Goal: Find specific page/section: Find specific page/section

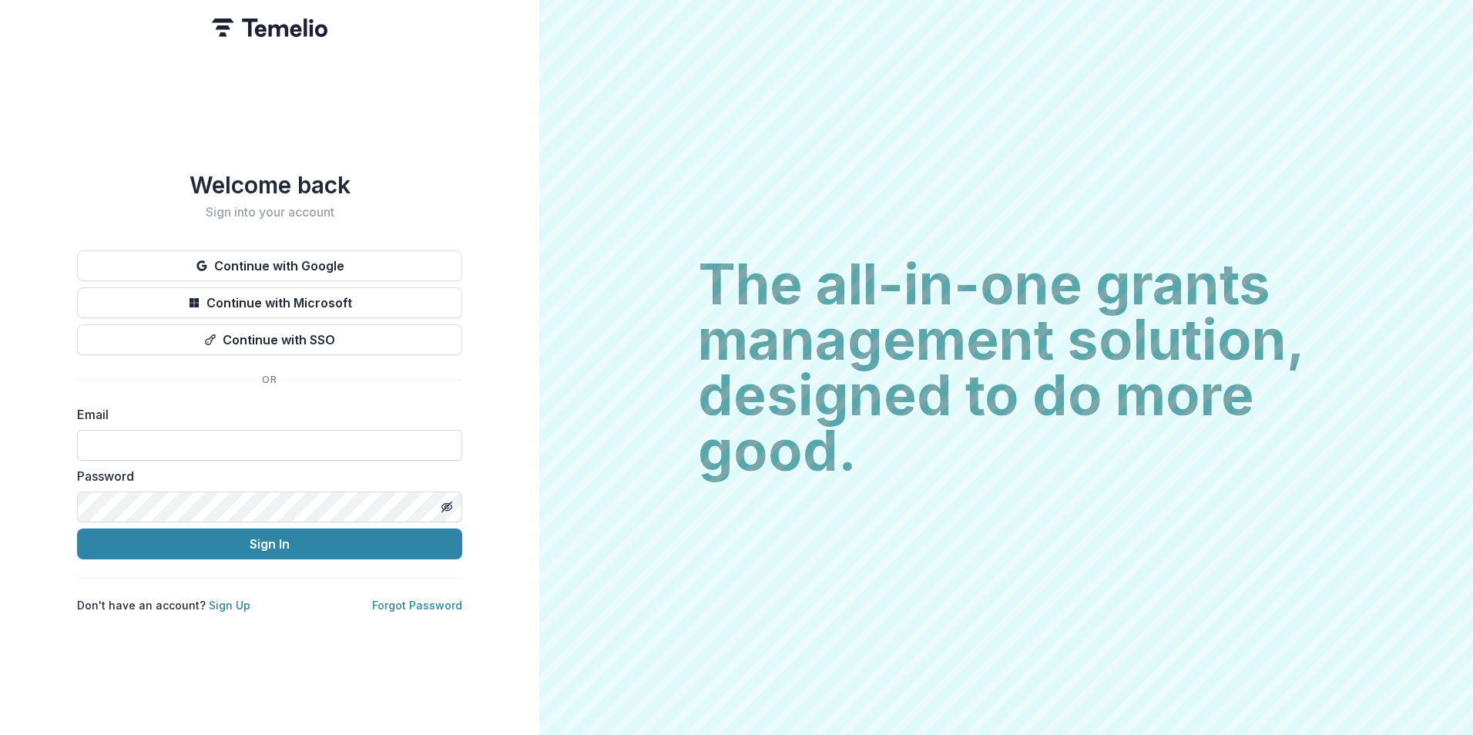
click at [250, 434] on input at bounding box center [269, 445] width 385 height 31
type input "**********"
click at [77, 528] on button "Sign In" at bounding box center [269, 543] width 385 height 31
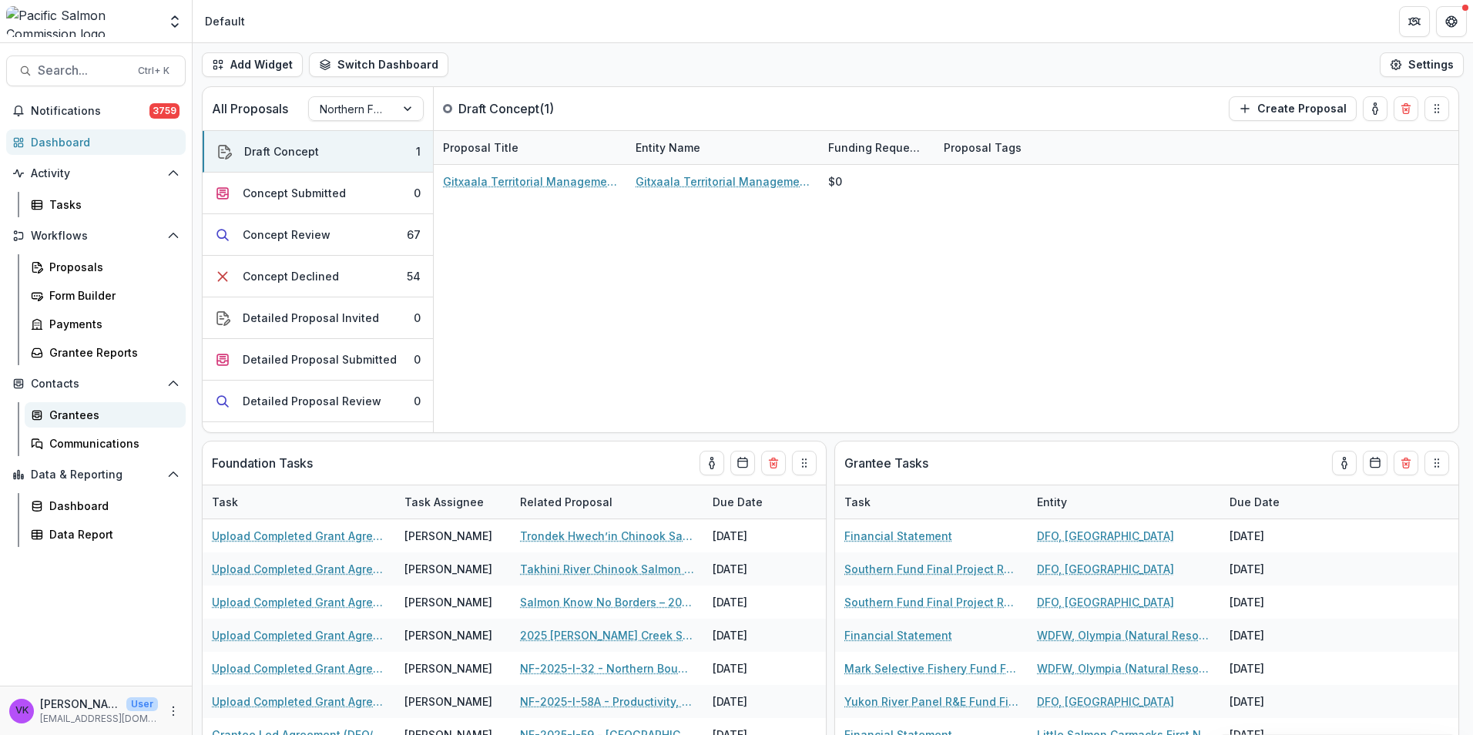
click at [70, 417] on div "Grantees" at bounding box center [111, 415] width 124 height 16
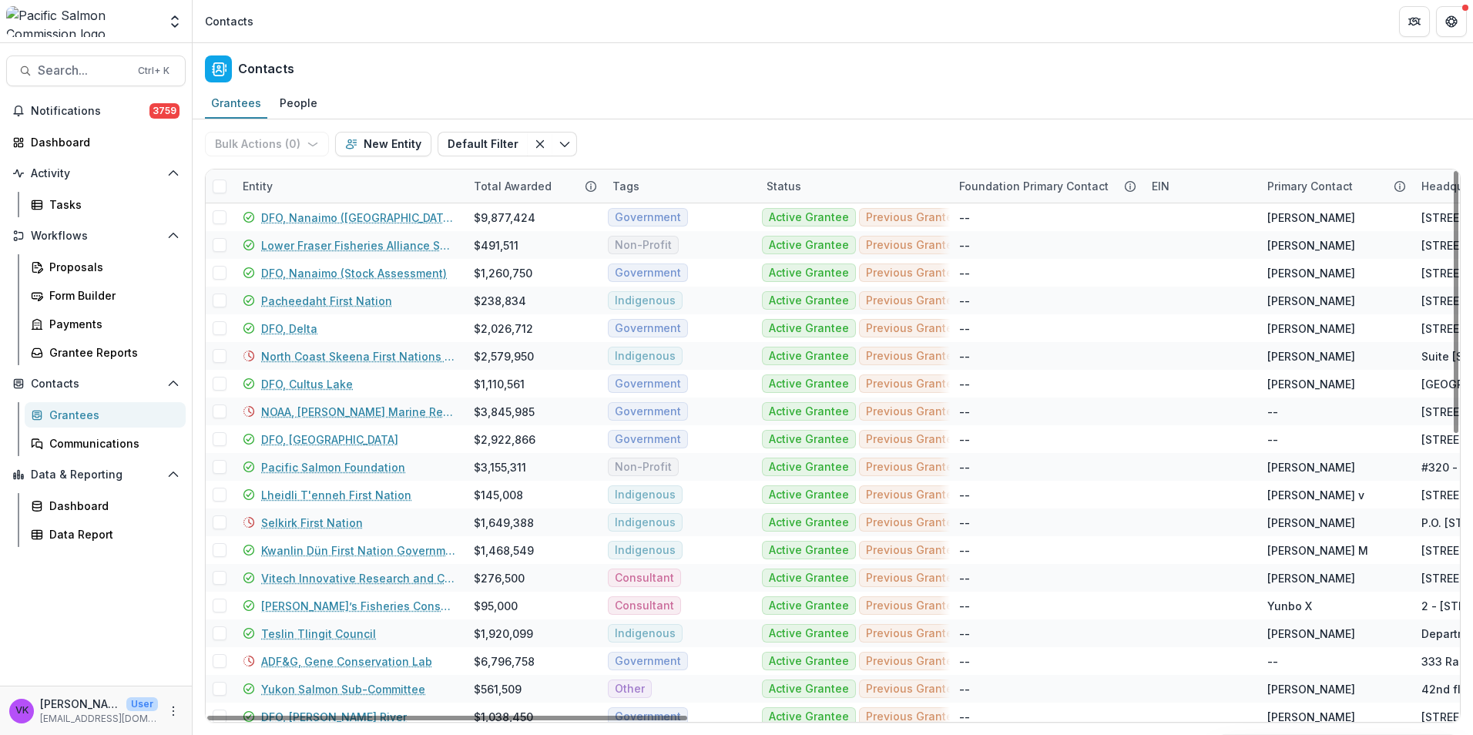
click at [357, 174] on div "Entity" at bounding box center [348, 185] width 231 height 33
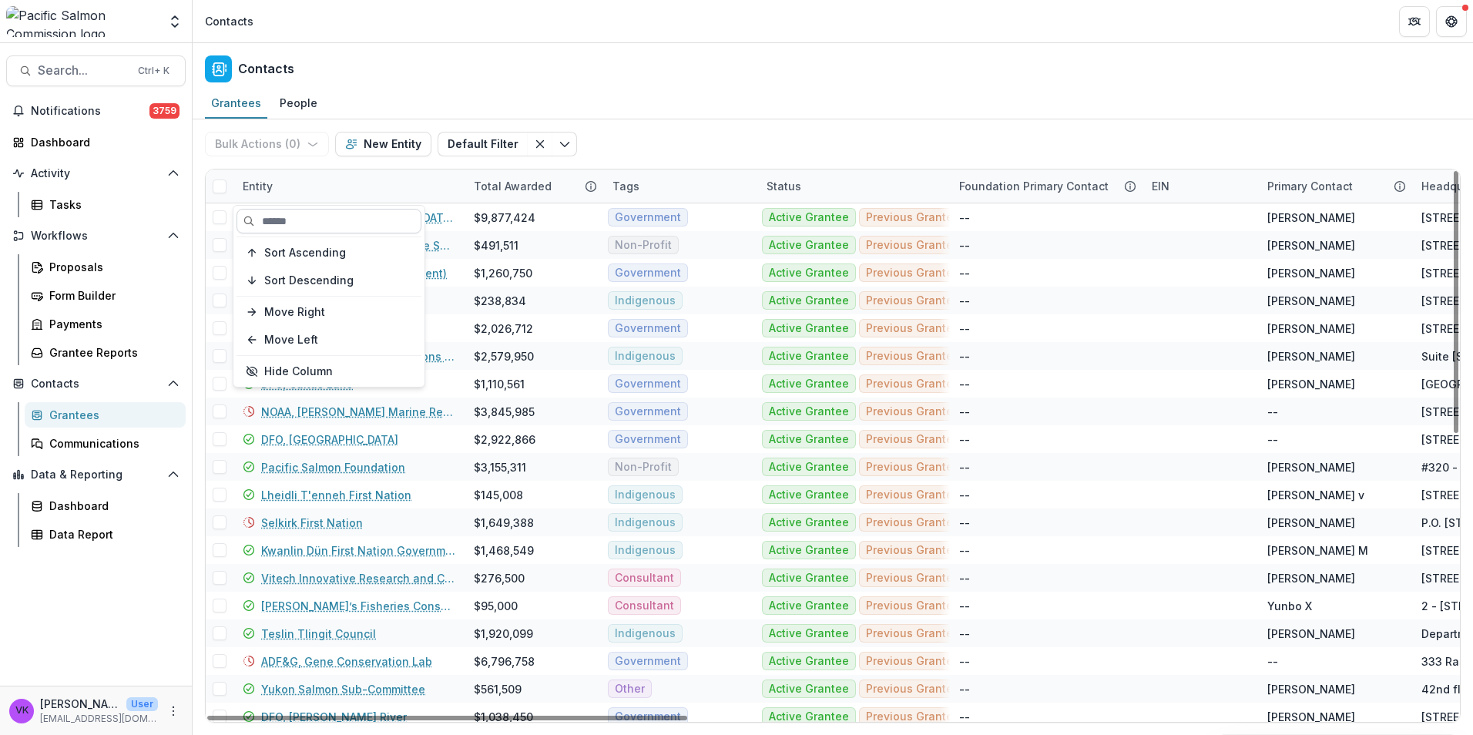
click at [356, 224] on input at bounding box center [329, 221] width 185 height 25
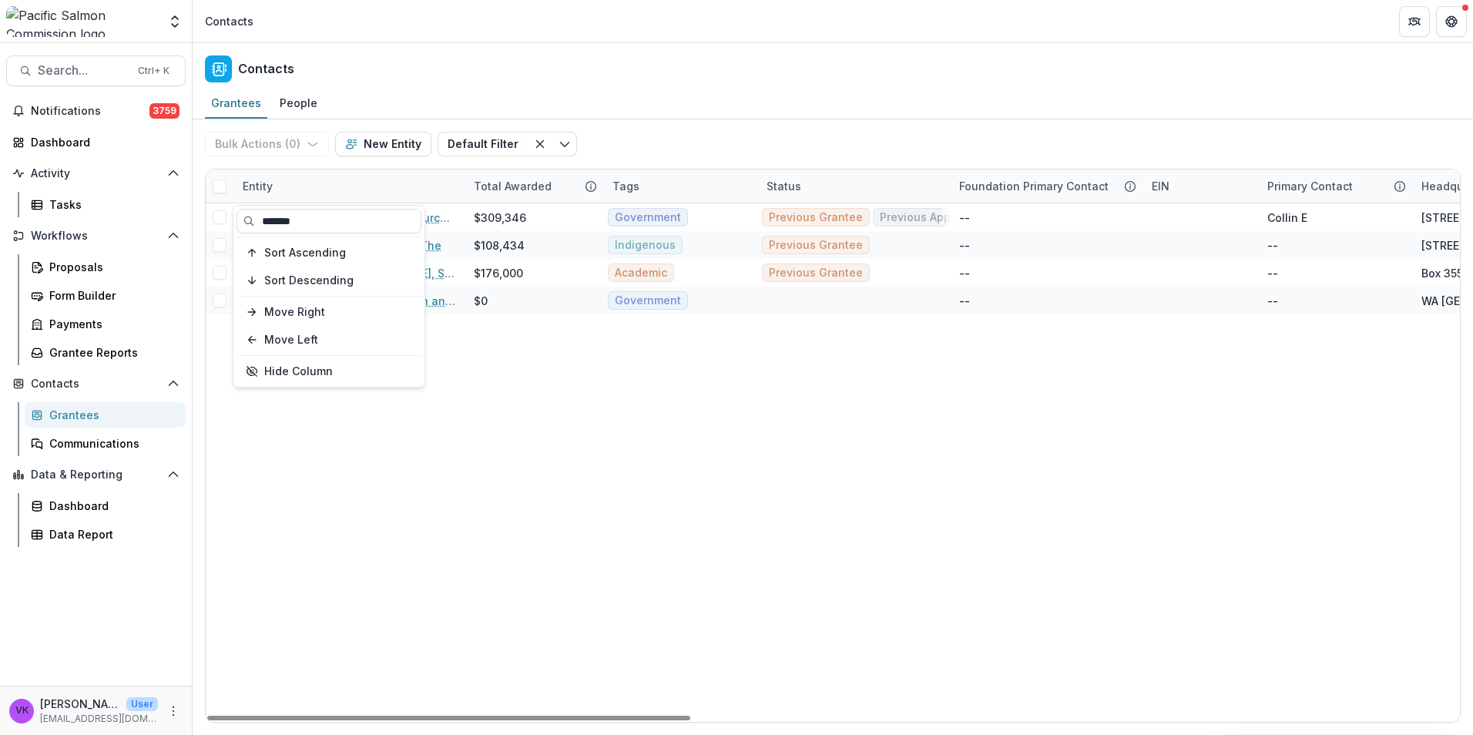
type input "*******"
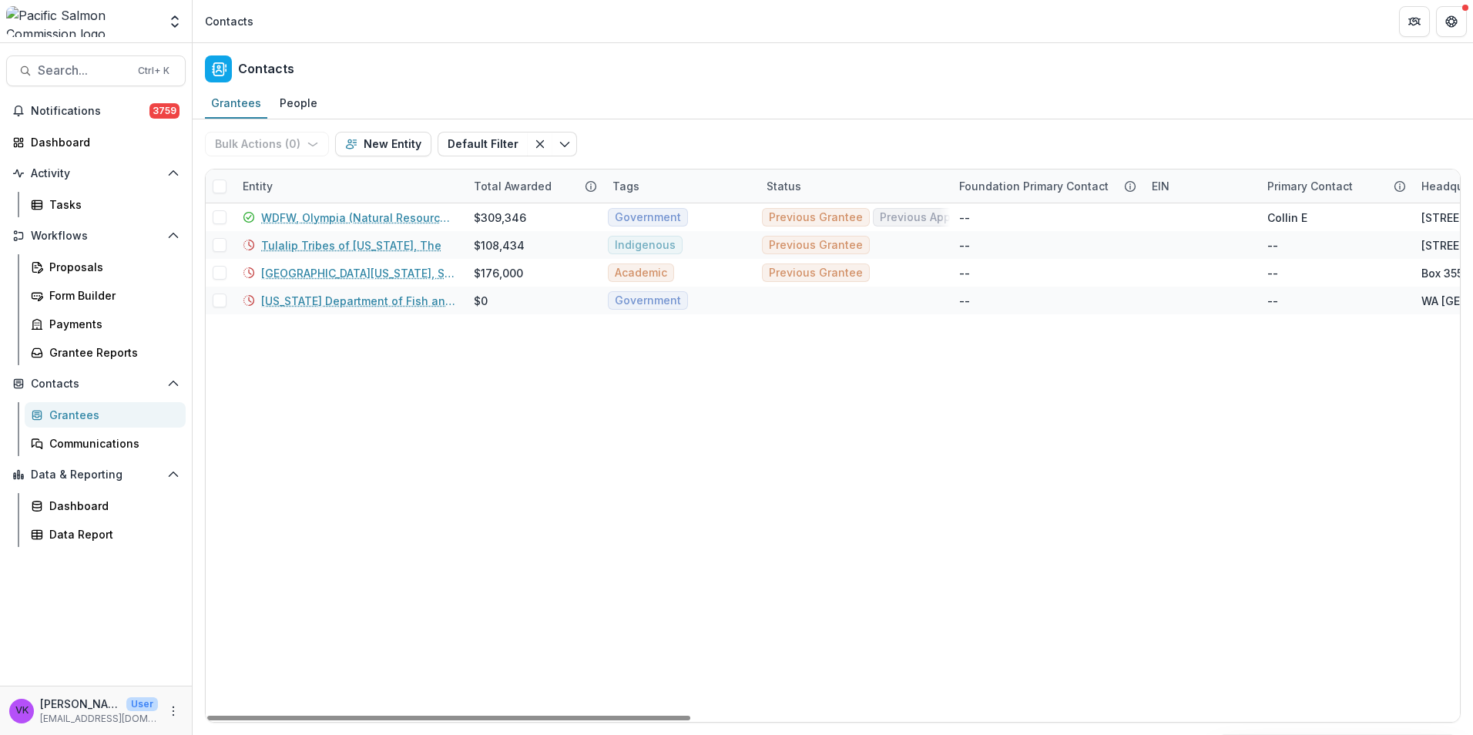
drag, startPoint x: 842, startPoint y: 480, endPoint x: 951, endPoint y: 508, distance: 112.1
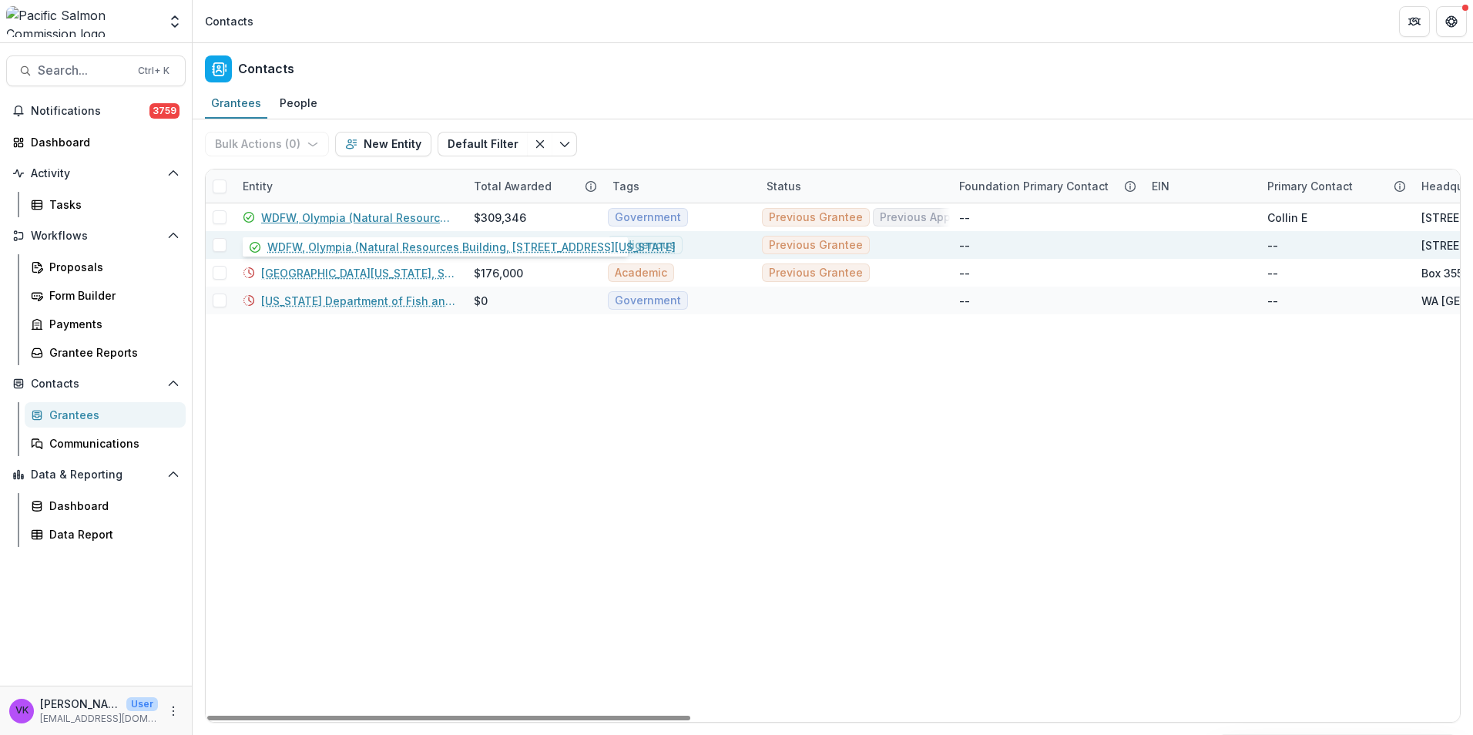
drag, startPoint x: 388, startPoint y: 216, endPoint x: 525, endPoint y: 235, distance: 138.5
click at [388, 215] on link "WDFW, Olympia (Natural Resources Building, 1111 Washington St. S.E.)" at bounding box center [358, 218] width 194 height 16
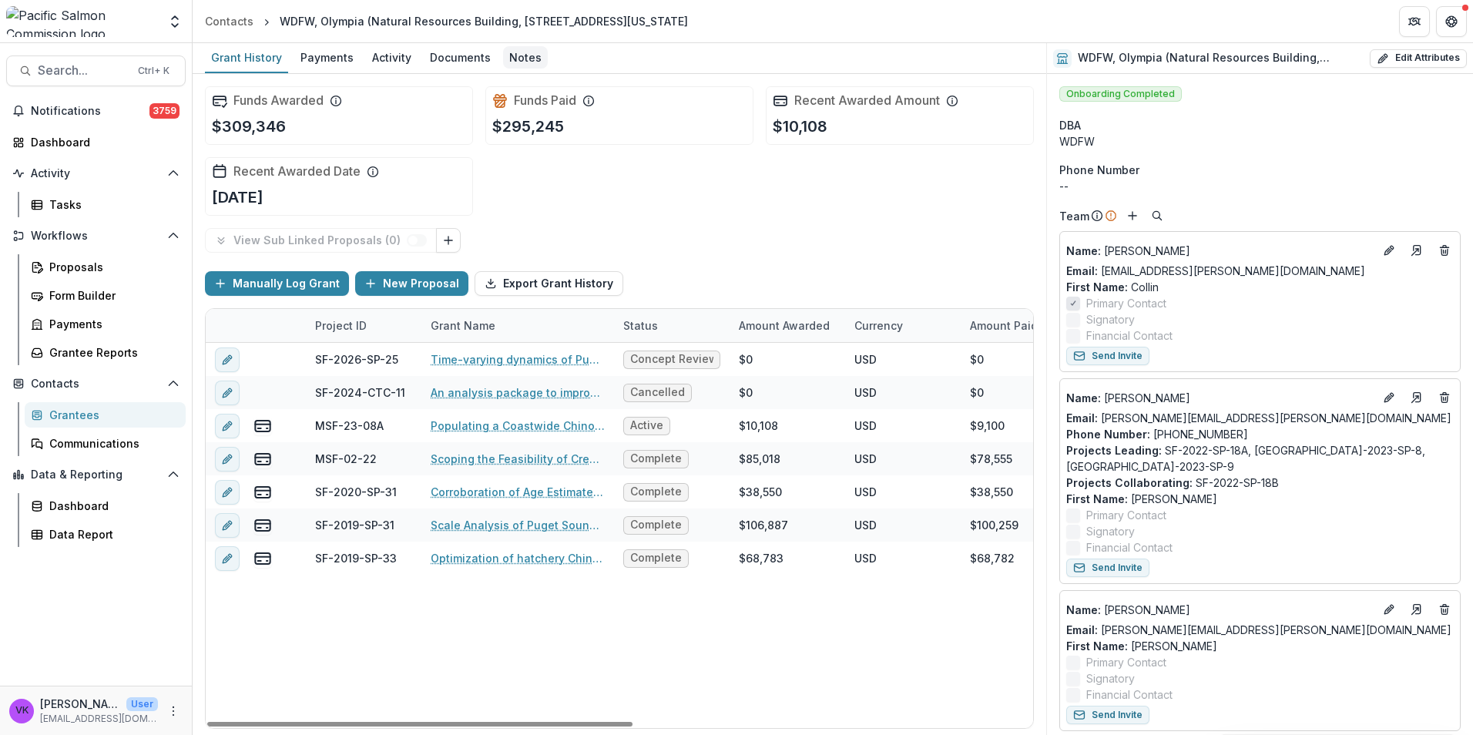
click at [512, 58] on div "Notes" at bounding box center [525, 57] width 45 height 22
